Goal: Task Accomplishment & Management: Complete application form

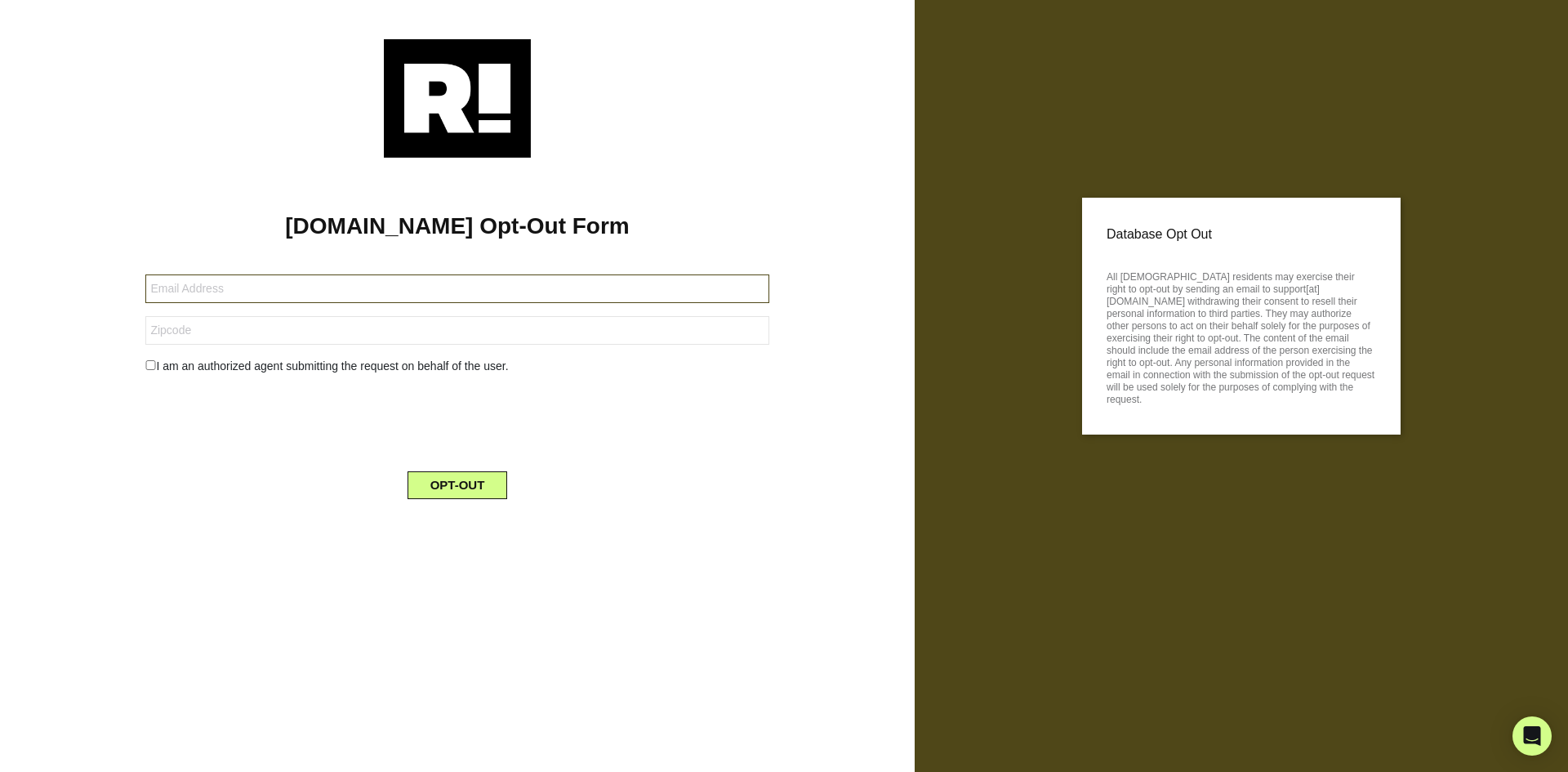
click at [295, 292] on input "text" at bounding box center [457, 289] width 624 height 29
paste input "94806-97380-109684@mytrustedemail.com"
type input "94806-97380-109684@mytrustedemail.com"
click at [347, 338] on input "text" at bounding box center [457, 330] width 624 height 29
paste input "QLD 4217"
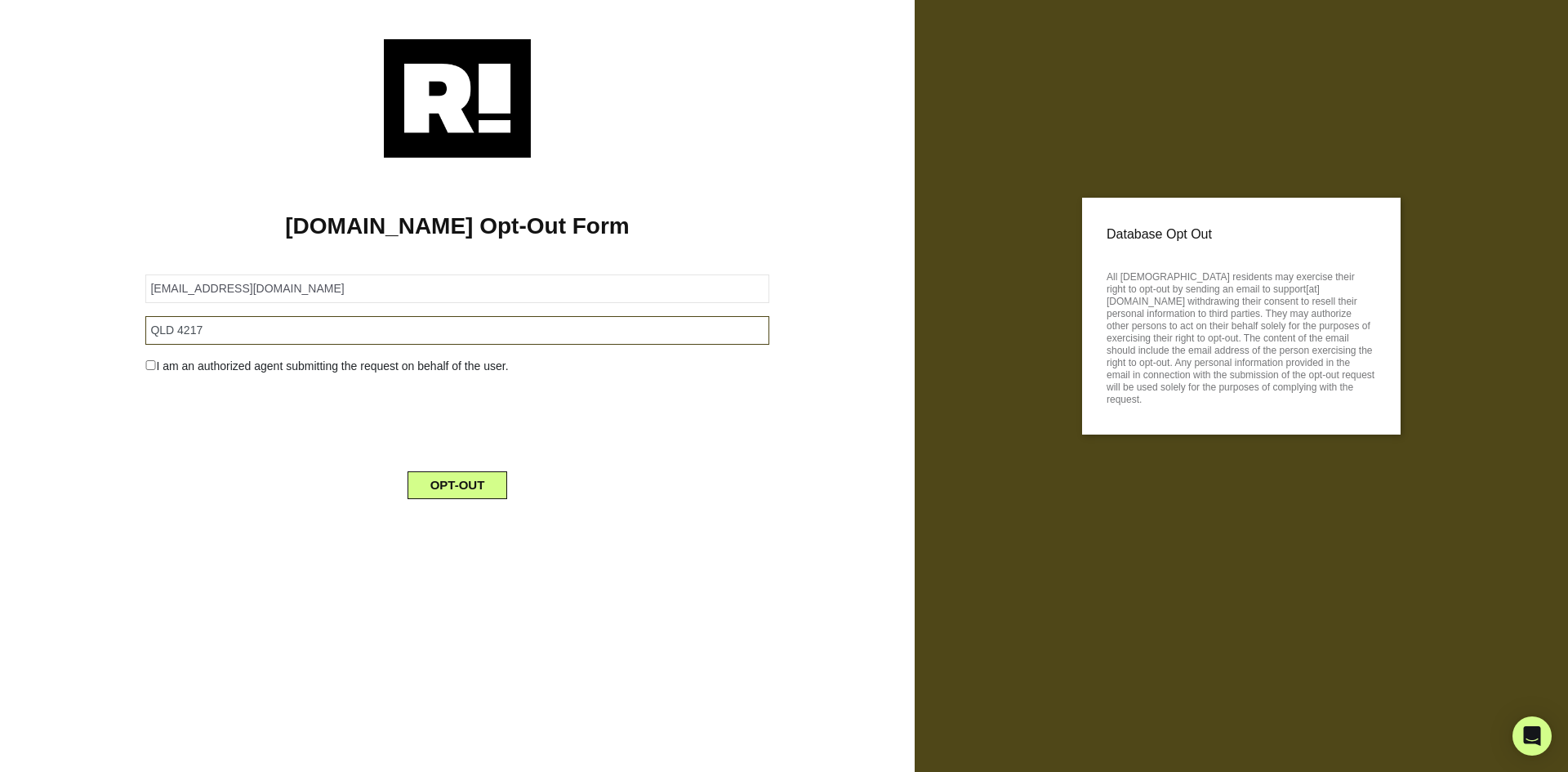
type input "QLD 4217"
click at [485, 485] on button "OPT-OUT" at bounding box center [457, 486] width 100 height 28
click at [442, 490] on button "OPT-OUT" at bounding box center [457, 486] width 100 height 28
click at [362, 298] on input "text" at bounding box center [457, 289] width 624 height 29
paste input "[EMAIL_ADDRESS][DOMAIN_NAME]"
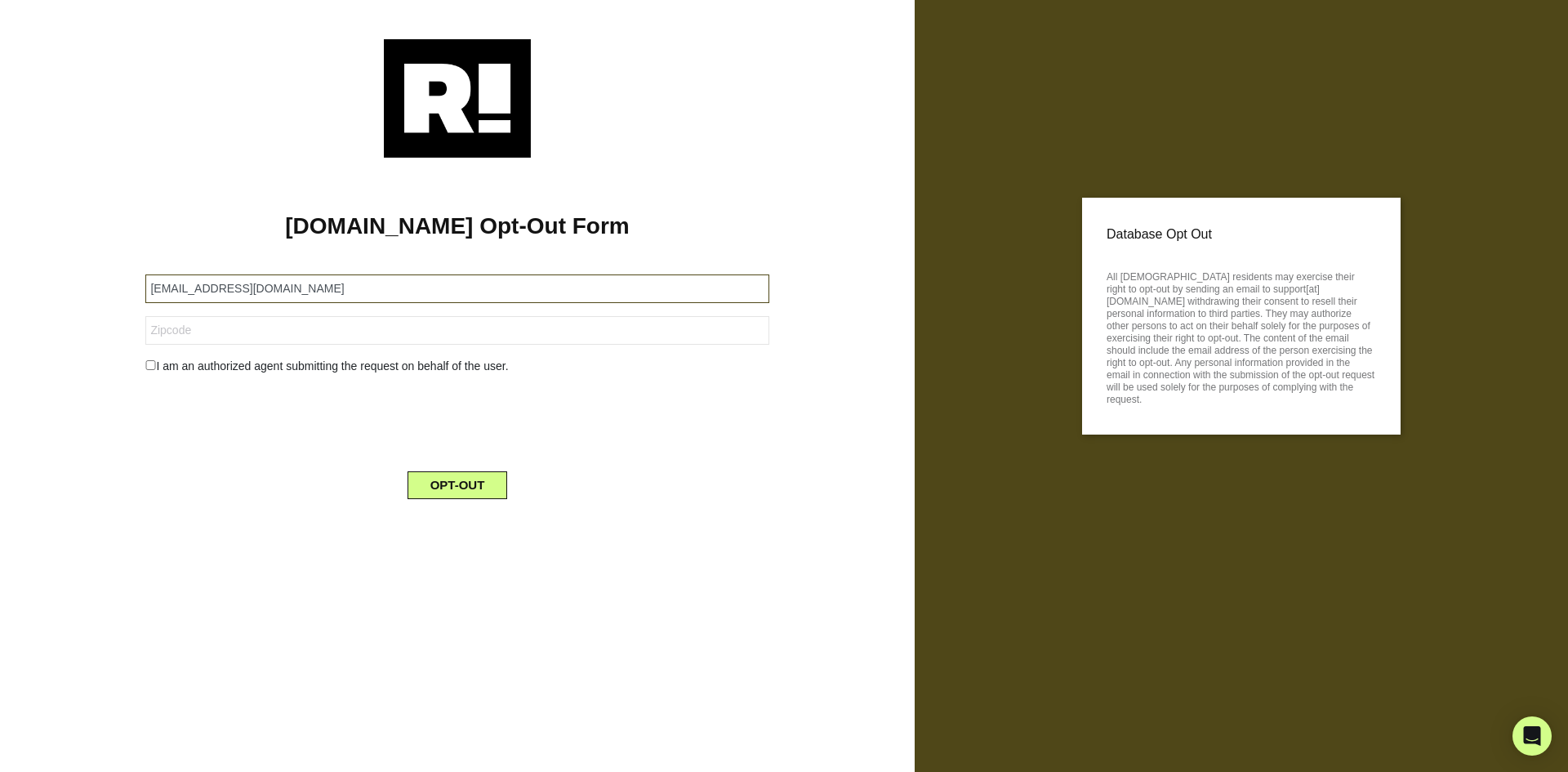
type input "[EMAIL_ADDRESS][DOMAIN_NAME]"
drag, startPoint x: 233, startPoint y: 330, endPoint x: 230, endPoint y: 343, distance: 13.3
click at [233, 330] on input "text" at bounding box center [457, 330] width 624 height 29
paste input "20002"
type input "20002"
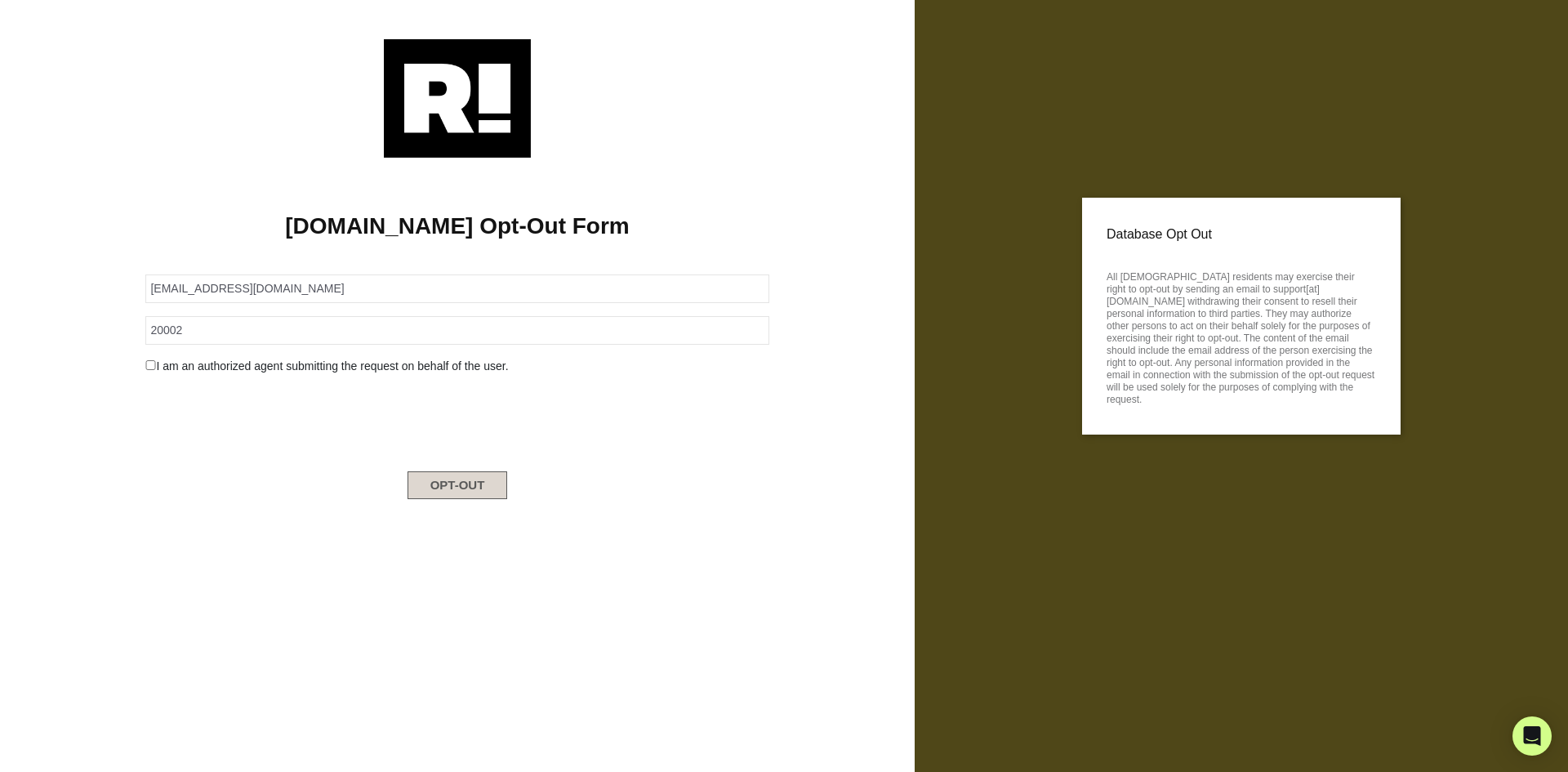
click at [436, 482] on button "OPT-OUT" at bounding box center [457, 486] width 100 height 28
drag, startPoint x: 229, startPoint y: 300, endPoint x: 323, endPoint y: 287, distance: 94.9
click at [229, 300] on input "text" at bounding box center [457, 289] width 624 height 29
paste input "94806-217658-109684@buzzedmail.com"
type input "94806-217658-109684@buzzedmail.com"
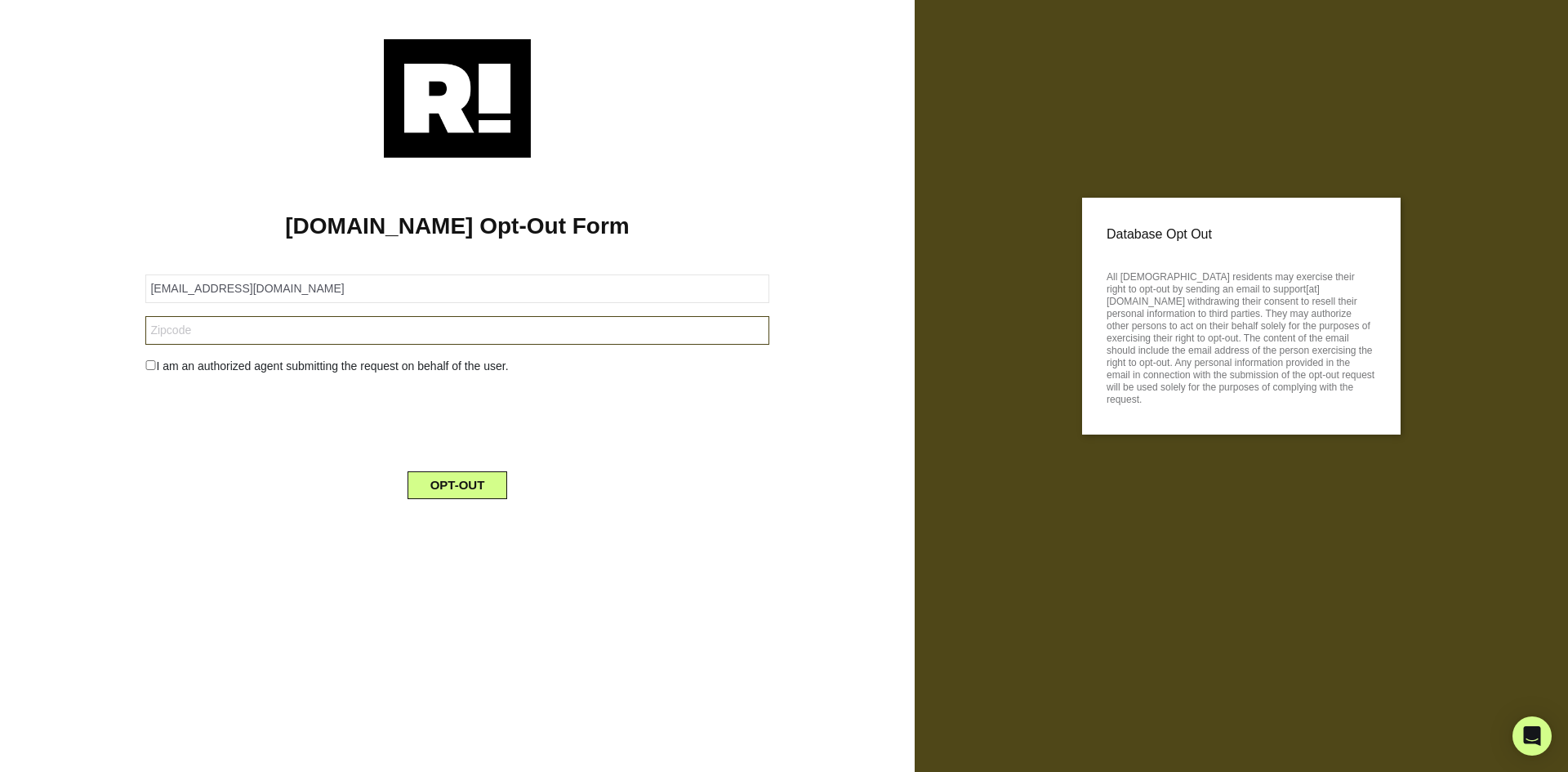
click at [246, 342] on input "text" at bounding box center [457, 330] width 624 height 29
paste input "89011"
type input "89011"
click at [458, 489] on button "OPT-OUT" at bounding box center [457, 486] width 100 height 28
click at [292, 293] on input "text" at bounding box center [457, 289] width 624 height 29
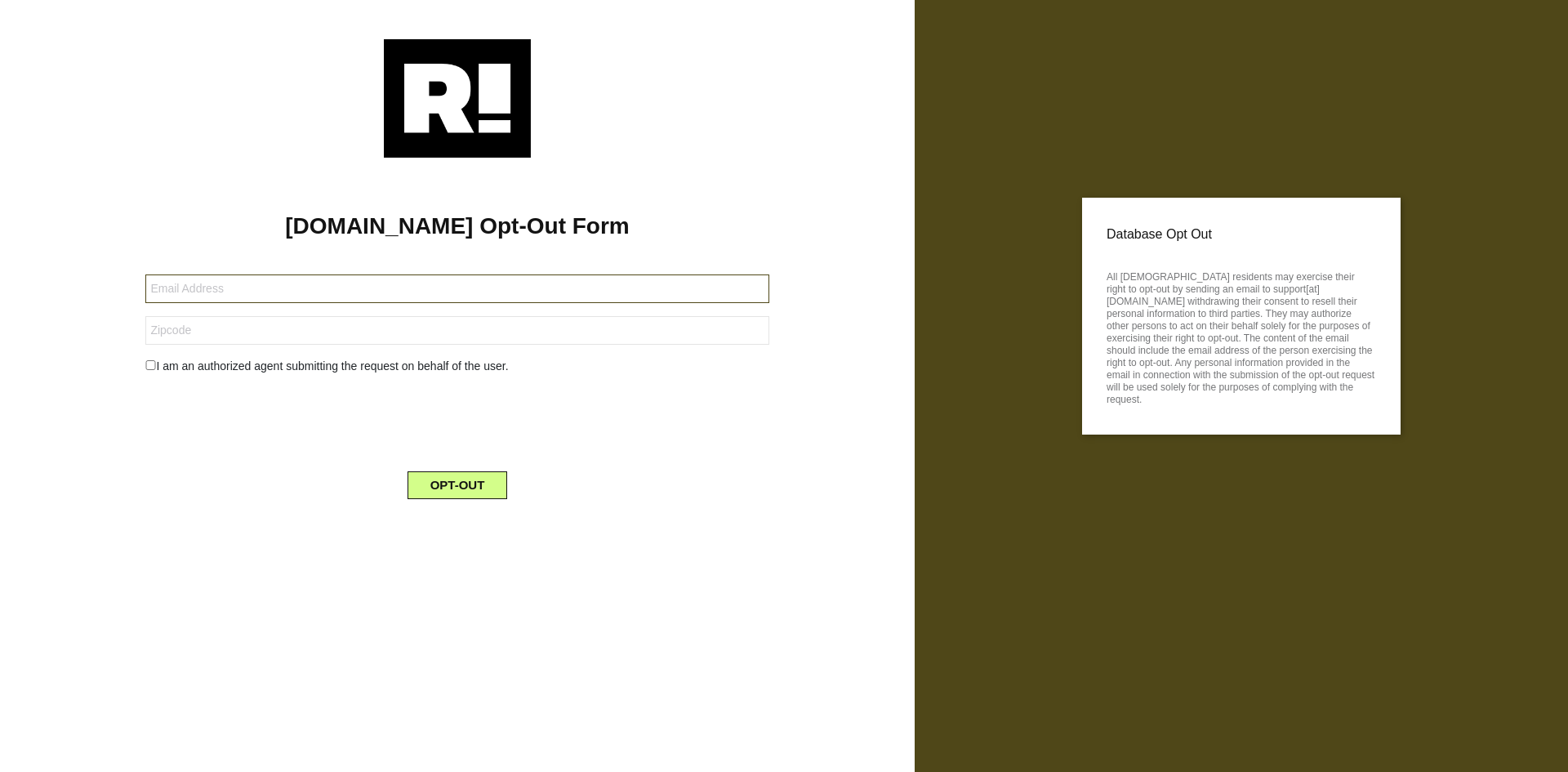
paste input "94806-219255-109684@getprivatemail.com"
type input "94806-219255-109684@getprivatemail.com"
click at [339, 343] on input "text" at bounding box center [457, 330] width 624 height 29
paste input "29466"
type input "29466"
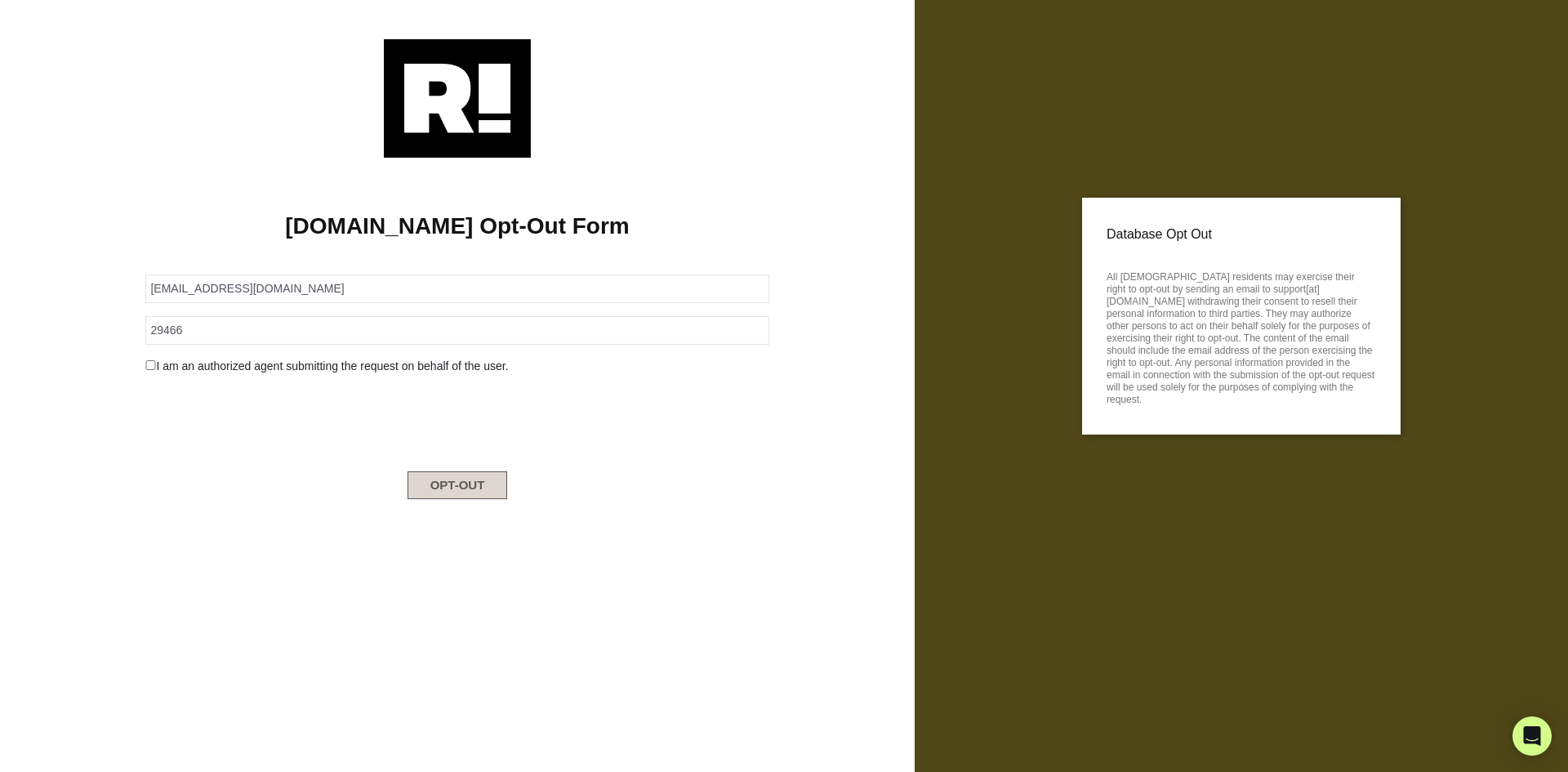
click at [480, 493] on button "OPT-OUT" at bounding box center [457, 486] width 100 height 28
click at [256, 292] on input "text" at bounding box center [457, 289] width 624 height 29
paste input "[EMAIL_ADDRESS][DOMAIN_NAME]"
type input "[EMAIL_ADDRESS][DOMAIN_NAME]"
click at [262, 341] on input "text" at bounding box center [457, 330] width 624 height 29
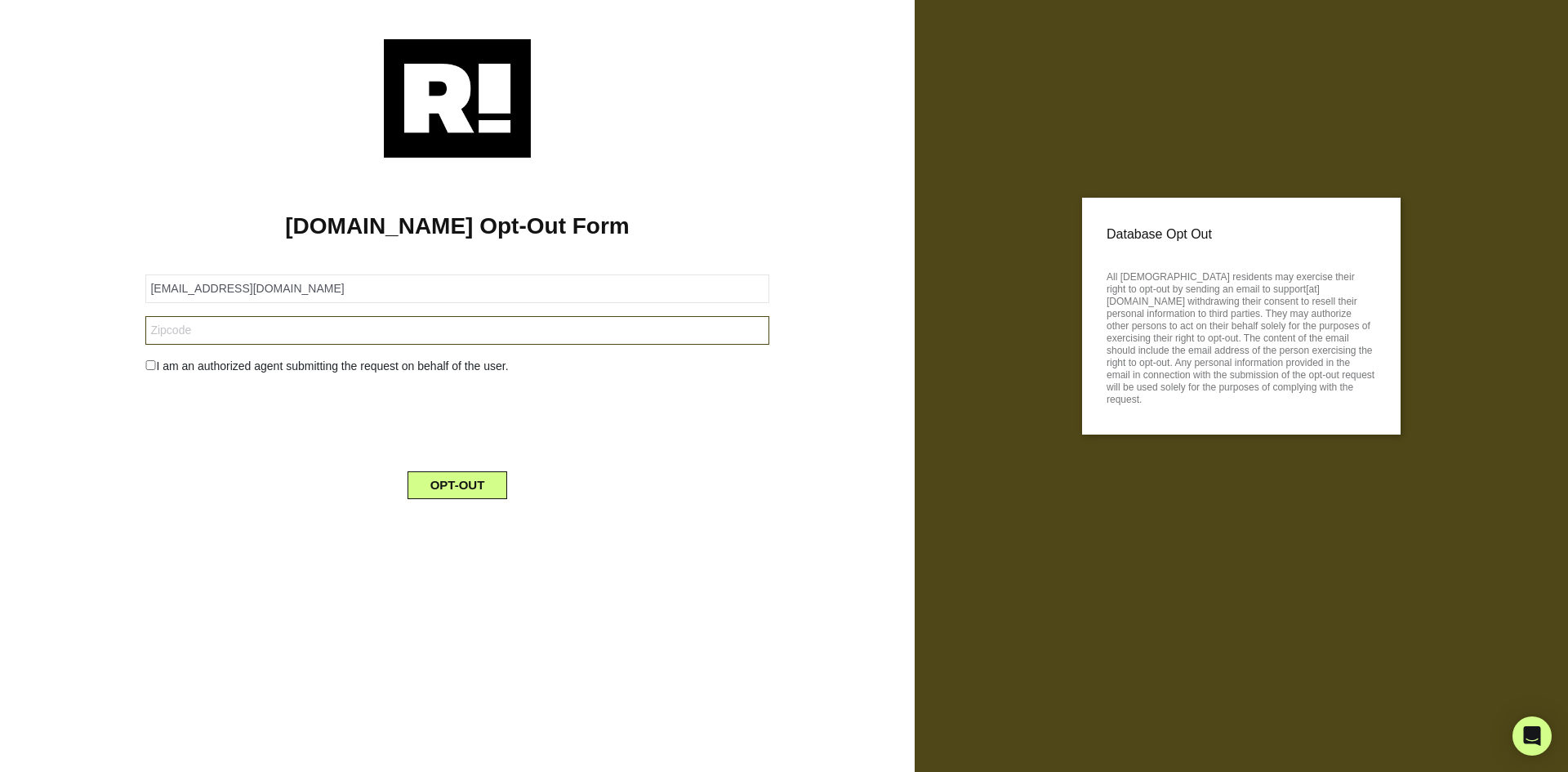
paste input "94539"
type input "94539"
click at [432, 489] on button "OPT-OUT" at bounding box center [457, 486] width 100 height 28
type input "[EMAIL_ADDRESS][DOMAIN_NAME]"
click at [305, 342] on input "text" at bounding box center [457, 330] width 624 height 29
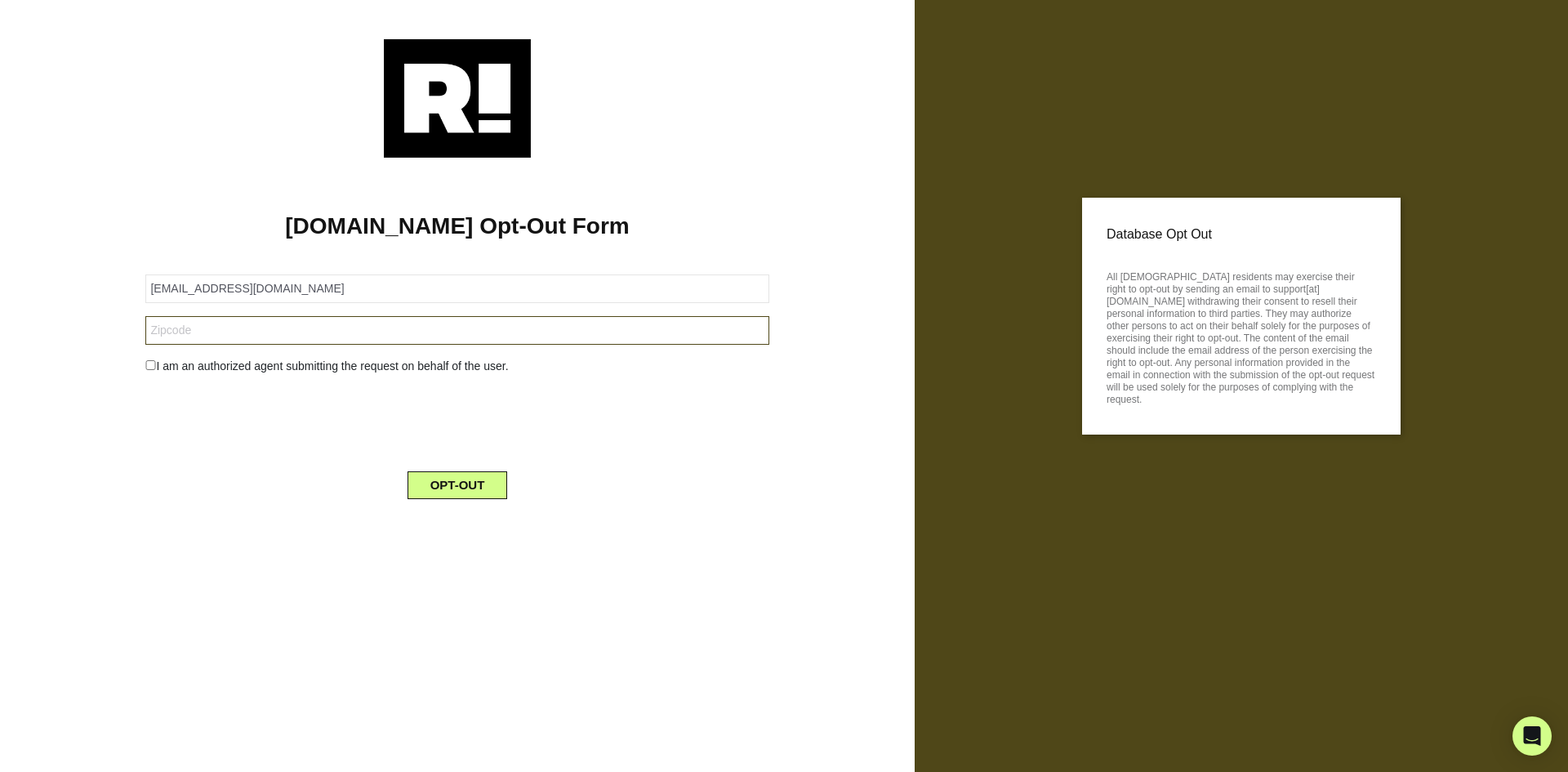
paste input "10017"
type input "10017"
click at [147, 364] on input "checkbox" at bounding box center [151, 366] width 11 height 10
click at [145, 370] on div "I am an authorized agent submitting the request on behalf of the user." at bounding box center [457, 367] width 648 height 17
click at [146, 363] on input "checkbox" at bounding box center [151, 366] width 11 height 10
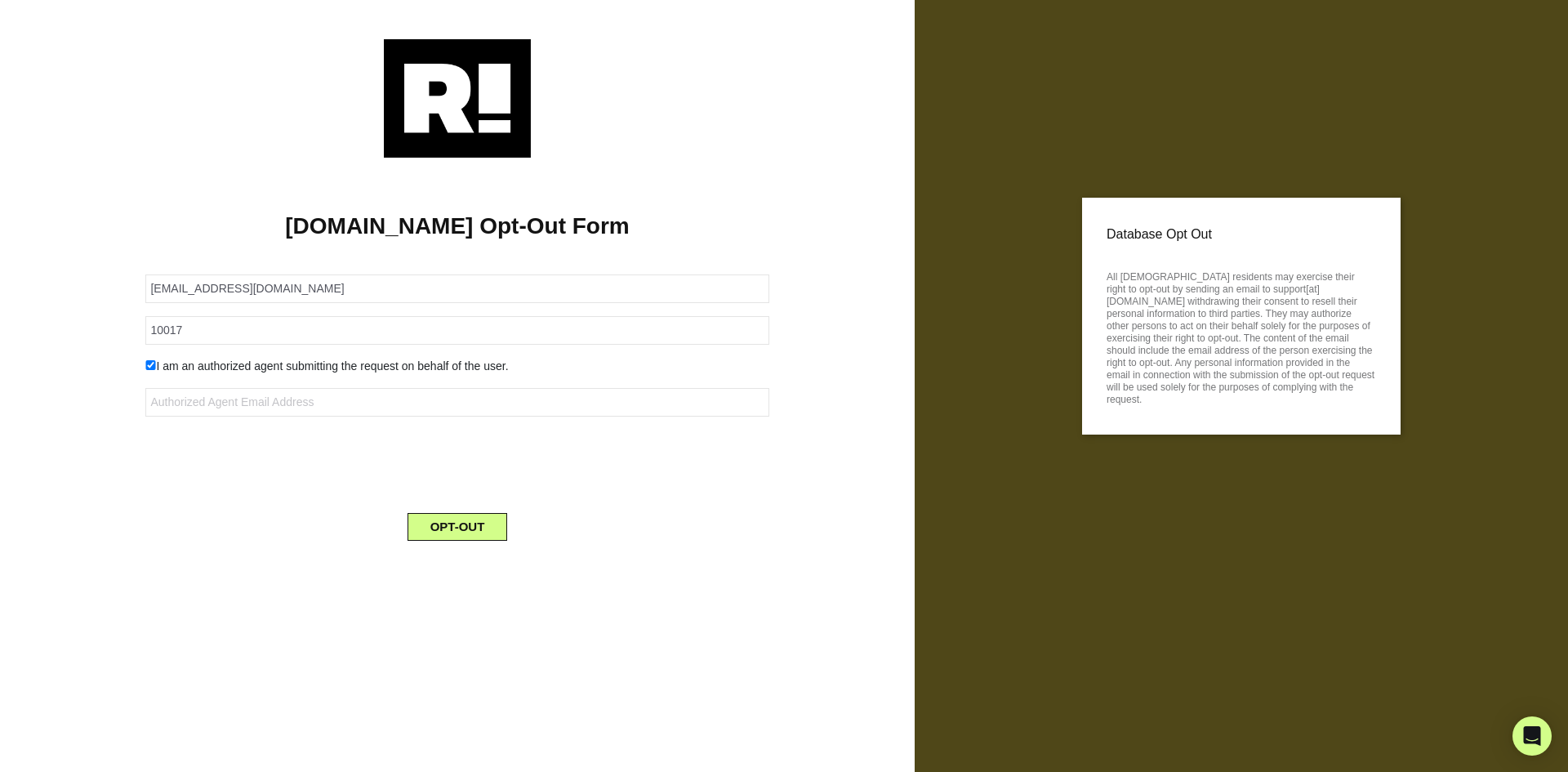
checkbox input "false"
click at [464, 493] on button "OPT-OUT" at bounding box center [457, 486] width 100 height 28
